Goal: Check status: Check status

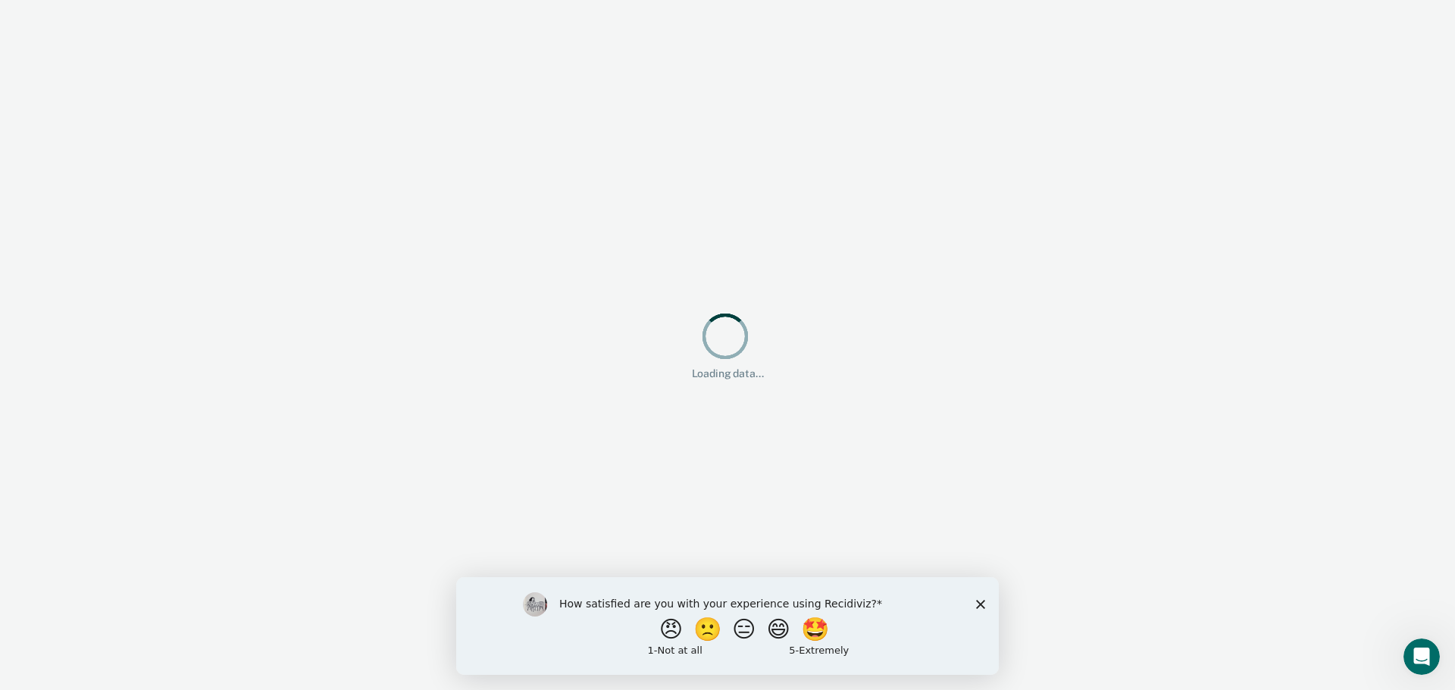
click at [980, 604] on polygon "Close survey" at bounding box center [980, 603] width 9 height 9
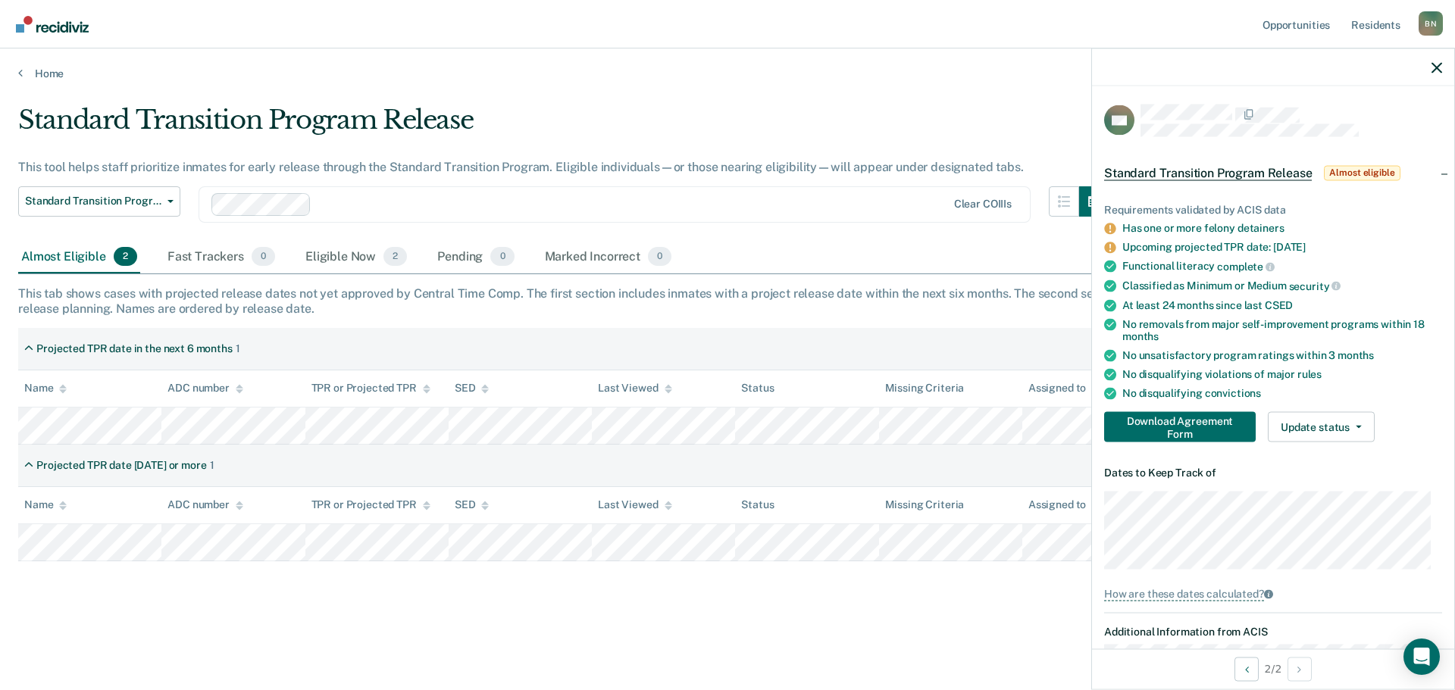
click at [1442, 71] on div at bounding box center [1273, 67] width 362 height 38
click at [1431, 68] on icon "button" at bounding box center [1436, 67] width 11 height 11
click at [1111, 229] on icon at bounding box center [1109, 228] width 11 height 11
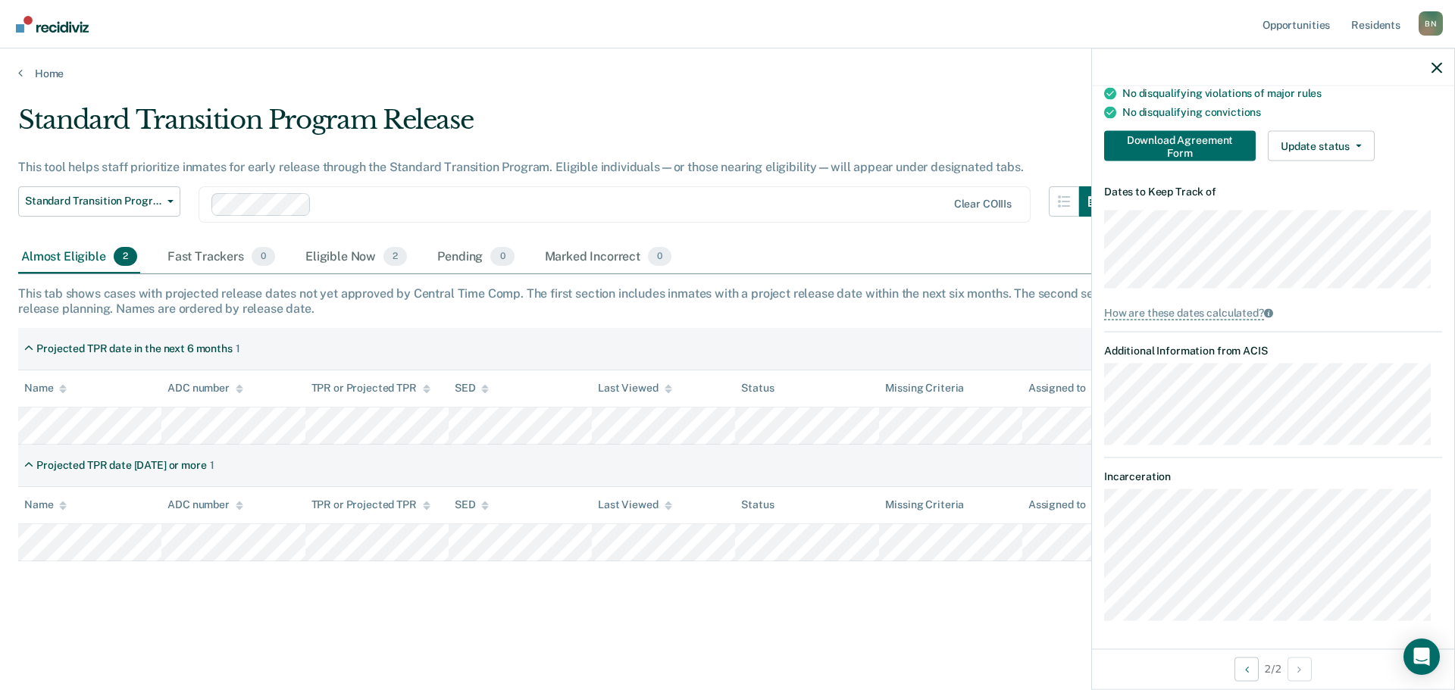
scroll to position [282, 0]
click at [964, 677] on main "Standard Transition Program Release This tool helps staff prioritize inmates fo…" at bounding box center [727, 382] width 1455 height 605
click at [396, 262] on span "2" at bounding box center [394, 257] width 23 height 20
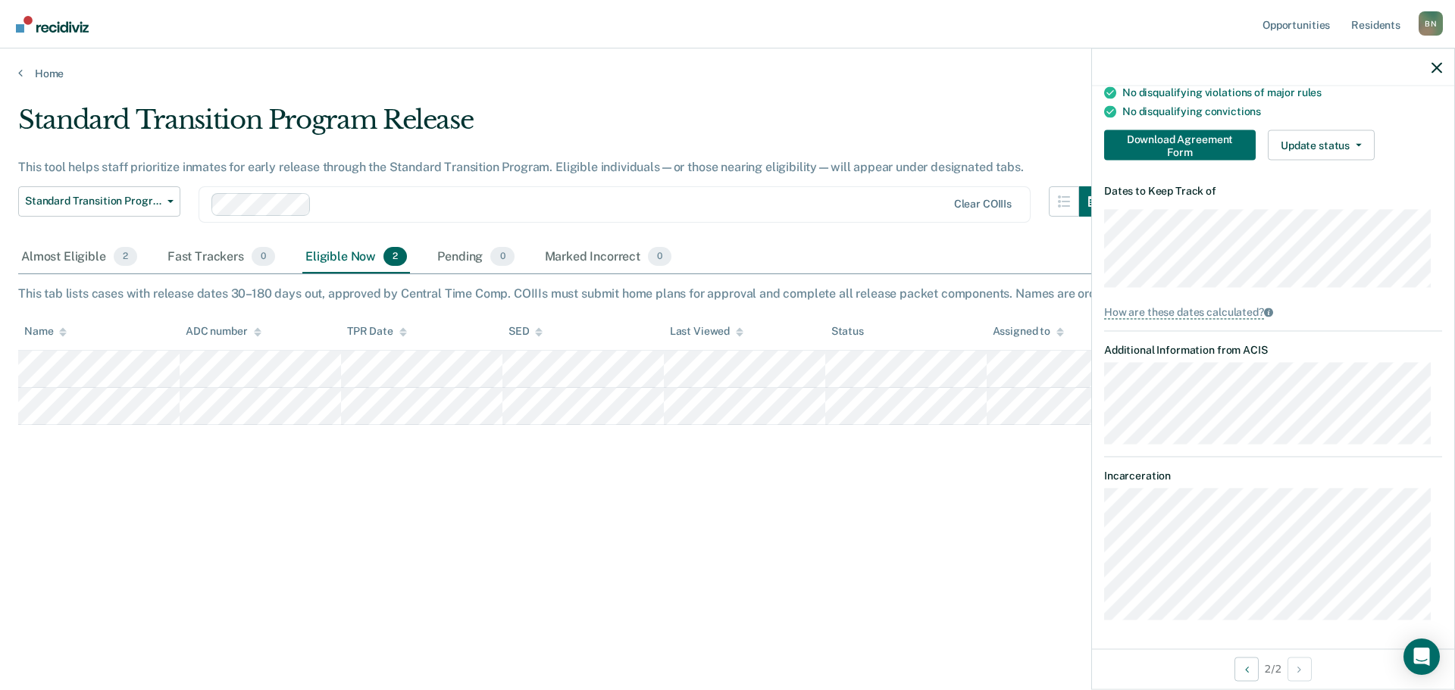
drag, startPoint x: 782, startPoint y: 639, endPoint x: 855, endPoint y: 561, distance: 107.2
click at [796, 611] on main "Standard Transition Program Release This tool helps staff prioritize inmates fo…" at bounding box center [727, 382] width 1455 height 605
click at [1430, 60] on div at bounding box center [1273, 67] width 362 height 38
click at [942, 520] on div "Standard Transition Program Release This tool helps staff prioritize inmates fo…" at bounding box center [727, 341] width 1418 height 472
click at [1433, 67] on icon "button" at bounding box center [1436, 67] width 11 height 11
